Goal: Browse casually

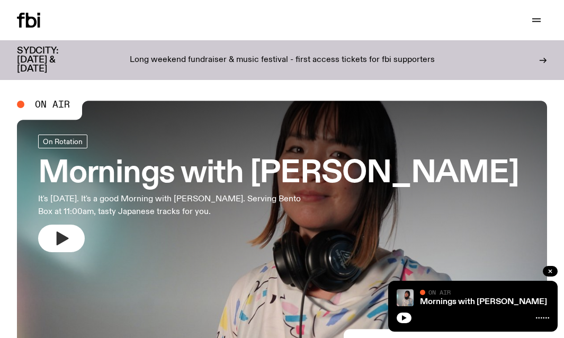
click at [65, 235] on icon "button" at bounding box center [61, 238] width 17 height 17
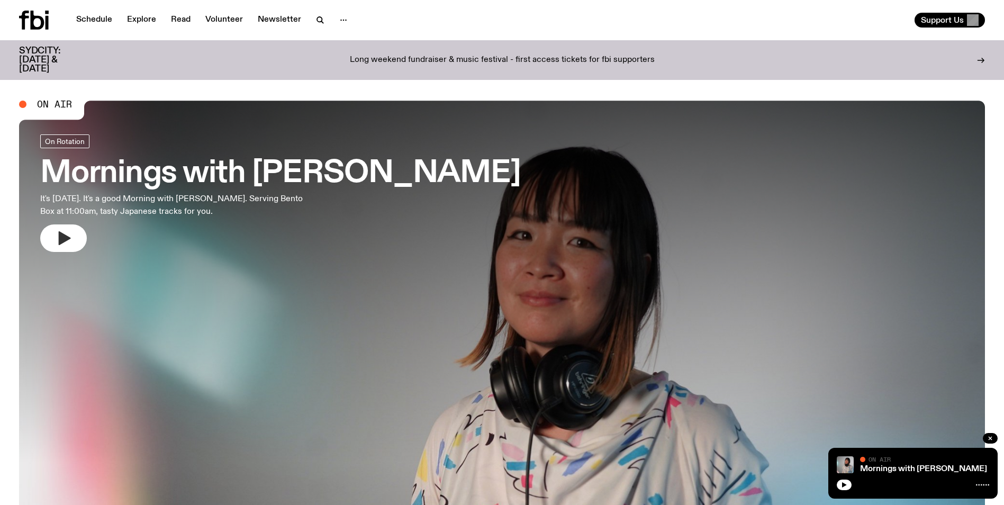
click at [65, 238] on icon "button" at bounding box center [65, 238] width 12 height 14
